Goal: Check status: Check status

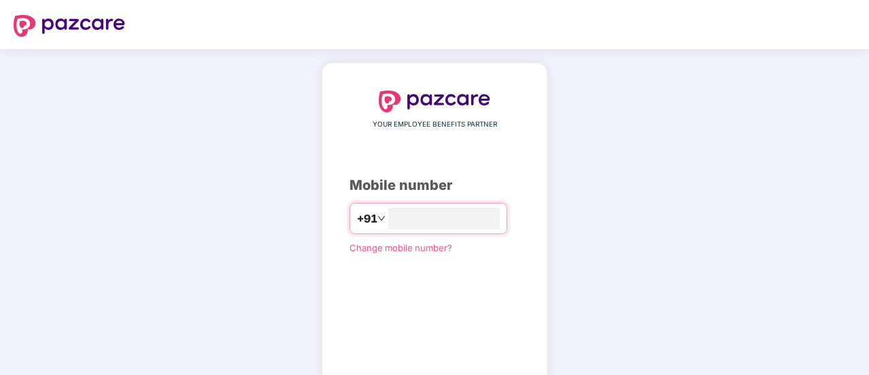
type input "**********"
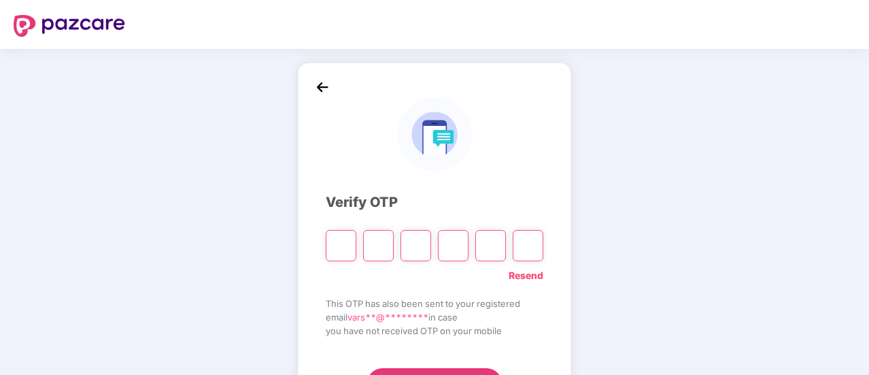
type input "*"
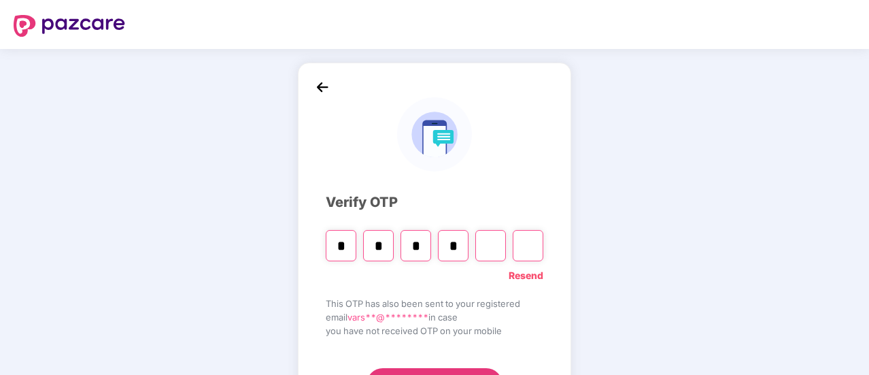
type input "*"
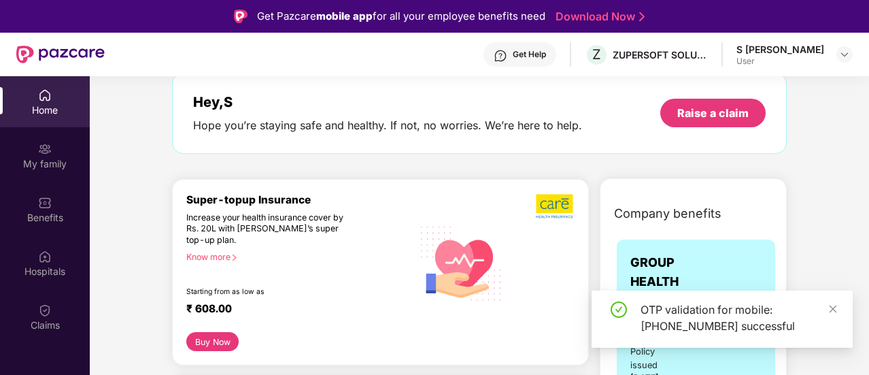
scroll to position [136, 0]
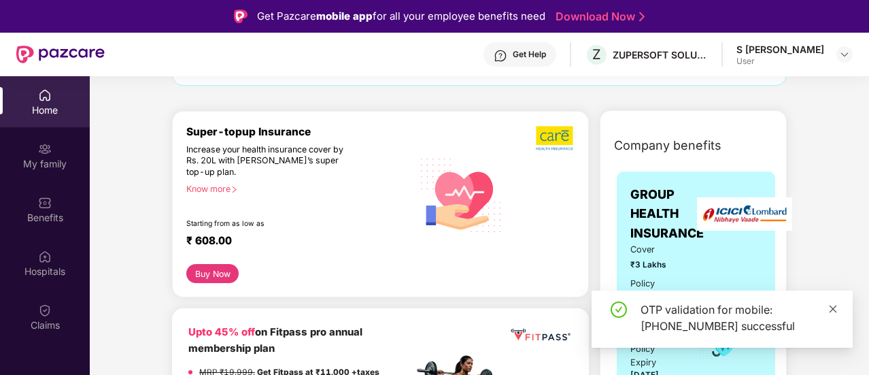
click at [831, 308] on icon "close" at bounding box center [833, 309] width 10 height 10
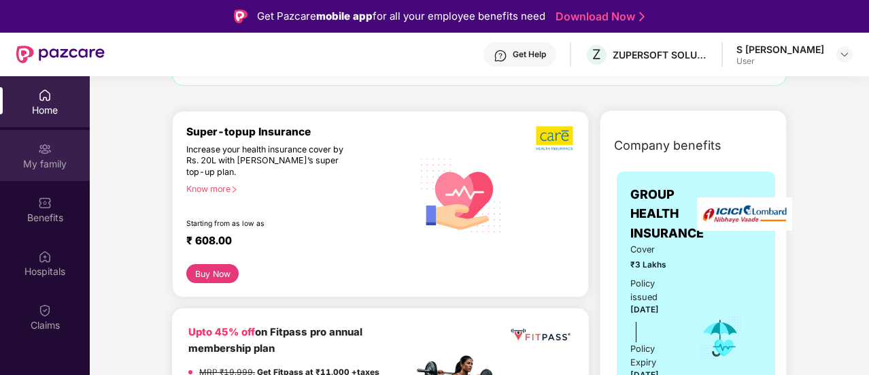
click at [54, 149] on div "My family" at bounding box center [45, 155] width 90 height 51
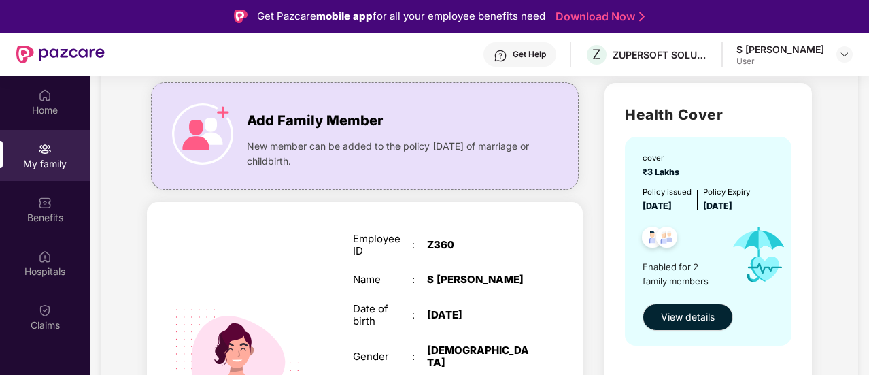
scroll to position [68, 0]
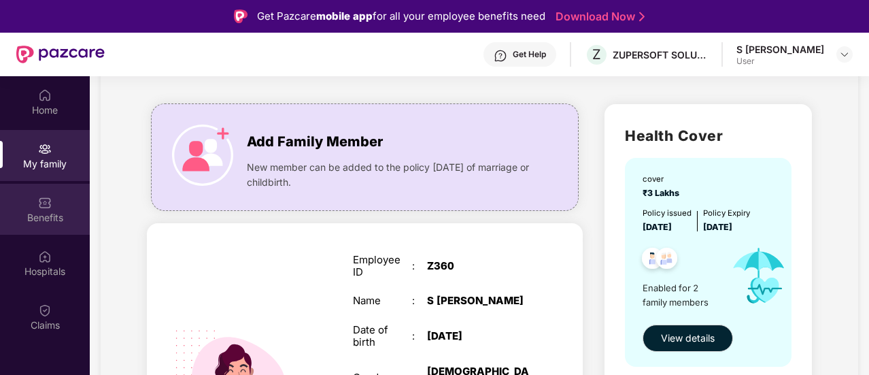
click at [73, 209] on div "Benefits" at bounding box center [45, 209] width 90 height 51
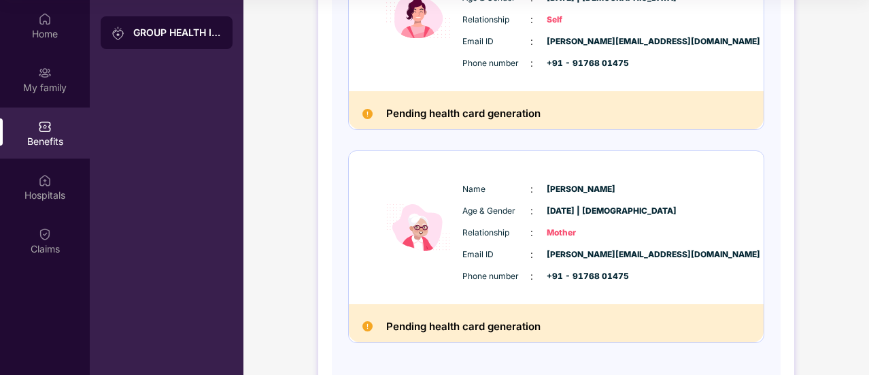
scroll to position [301, 0]
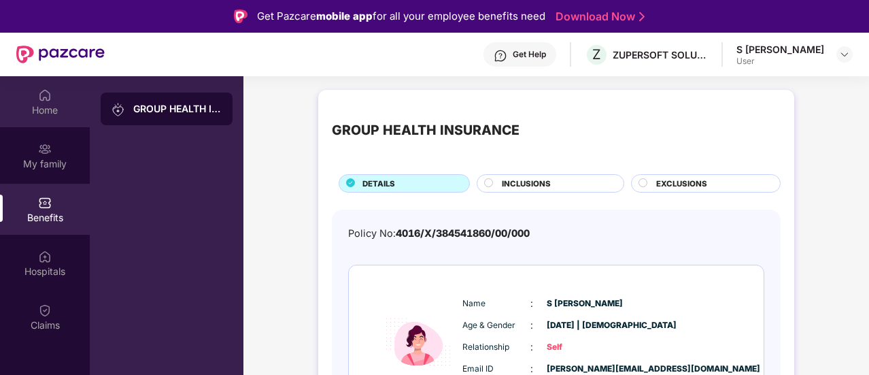
click at [59, 103] on div "Home" at bounding box center [45, 110] width 90 height 14
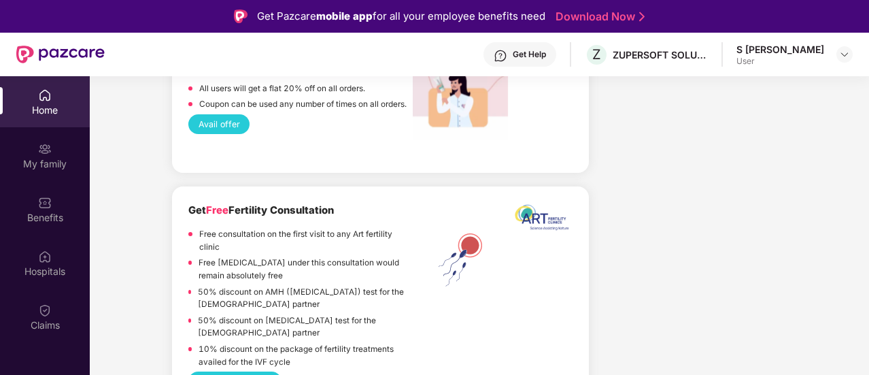
scroll to position [1971, 0]
